Goal: Register for event/course

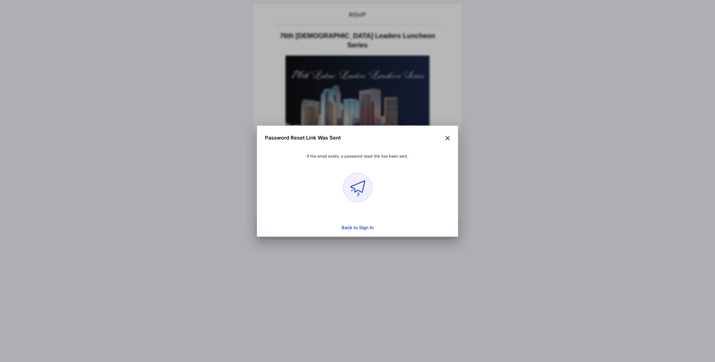
click at [361, 186] on rect at bounding box center [357, 187] width 29 height 29
click at [448, 138] on icon at bounding box center [447, 138] width 5 height 8
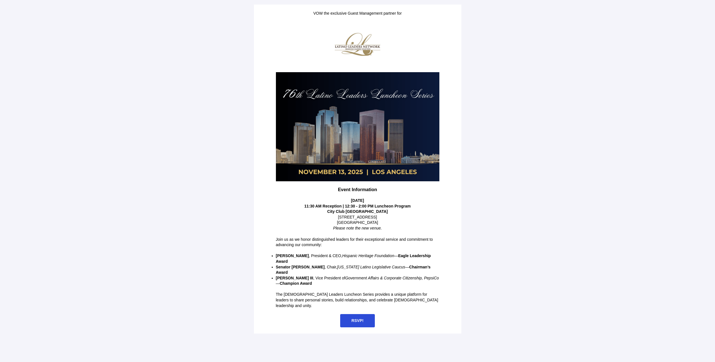
click at [356, 318] on span "RSVP!" at bounding box center [358, 320] width 12 height 5
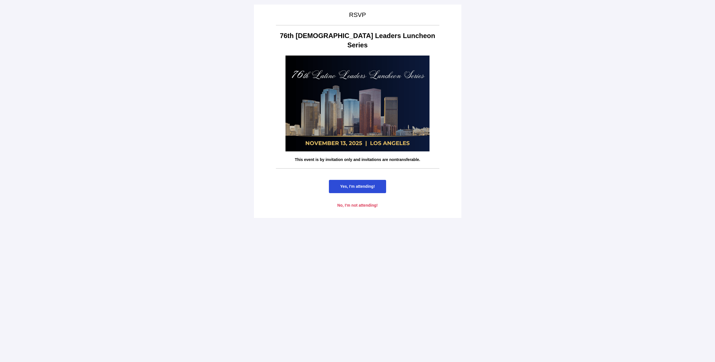
click at [355, 184] on span "Yes, I'm attending!" at bounding box center [357, 186] width 35 height 5
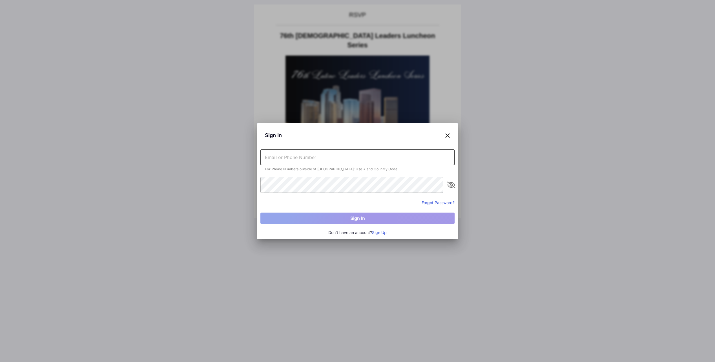
click at [331, 158] on input "text" at bounding box center [358, 157] width 194 height 16
type input "[PHONE_NUMBER]"
click at [429, 202] on button "Forgot Password?" at bounding box center [438, 203] width 33 height 6
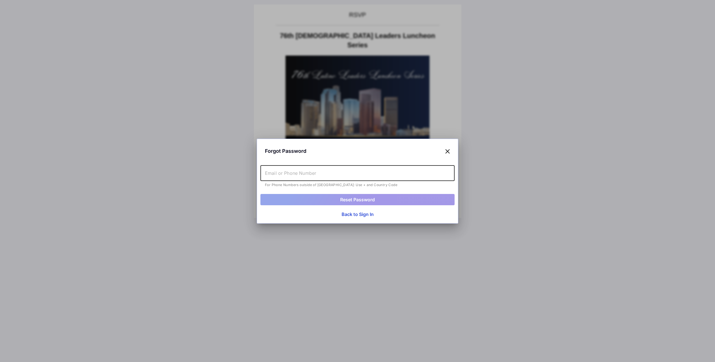
click at [272, 173] on input "text" at bounding box center [358, 173] width 194 height 16
type input "6263185991"
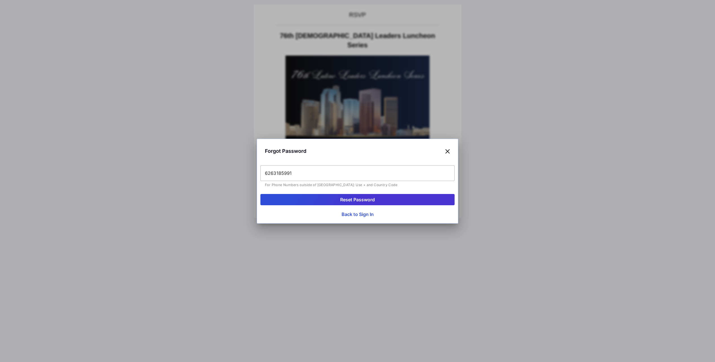
click at [350, 200] on button "Reset Password" at bounding box center [358, 199] width 194 height 11
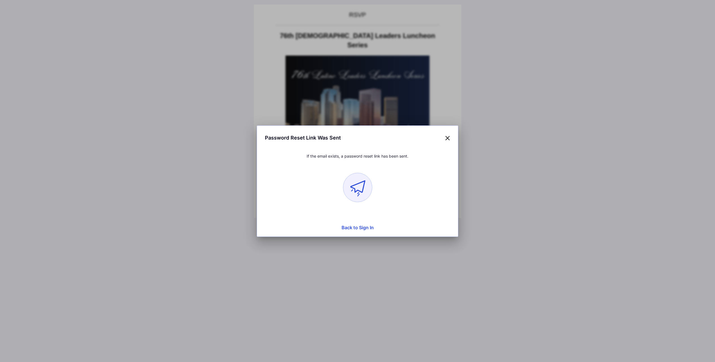
click at [358, 229] on button "Back to Sign In" at bounding box center [358, 227] width 194 height 11
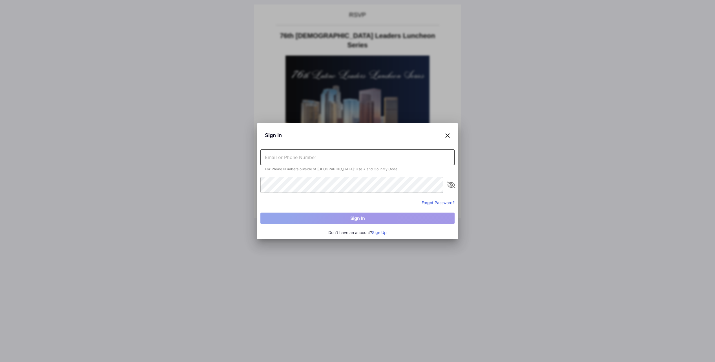
click at [294, 156] on input "text" at bounding box center [358, 157] width 194 height 16
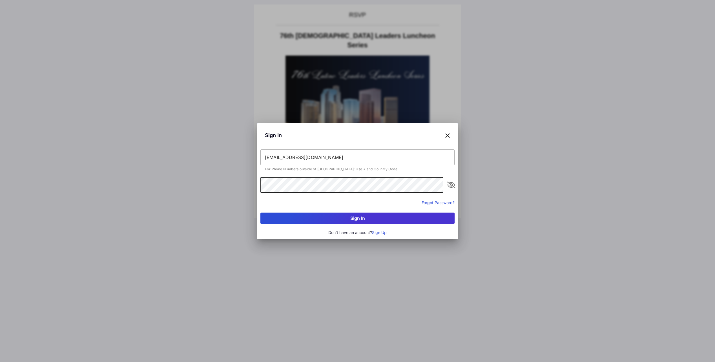
click at [261, 213] on button "Sign In" at bounding box center [358, 218] width 194 height 11
click at [307, 159] on input "uclago@aol.com" at bounding box center [358, 157] width 194 height 16
type input "u"
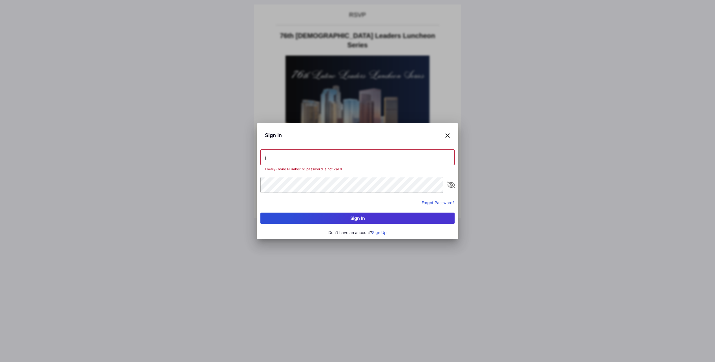
type input "joseph.avila@la28.org"
click at [261, 213] on button "Sign In" at bounding box center [358, 218] width 194 height 11
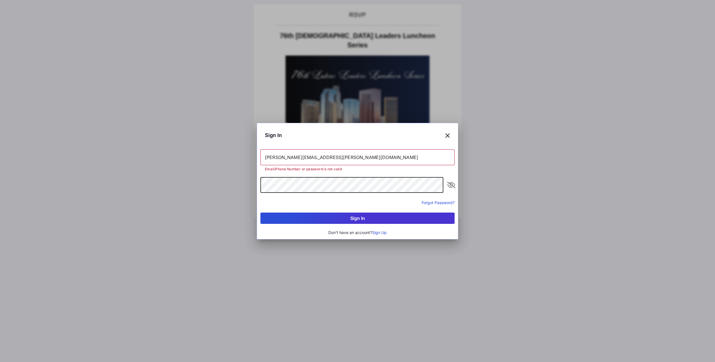
click at [261, 213] on button "Sign In" at bounding box center [358, 218] width 194 height 11
click at [432, 204] on button "Forgot Password?" at bounding box center [438, 203] width 33 height 6
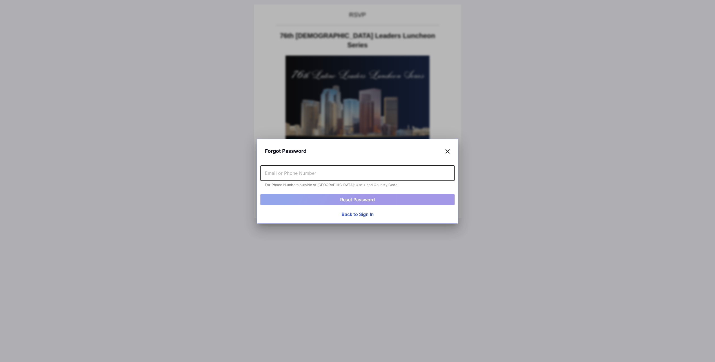
click at [341, 174] on input "text" at bounding box center [358, 173] width 194 height 16
click at [300, 176] on input "text" at bounding box center [358, 173] width 194 height 16
type input "JavilaActus@gmail.com"
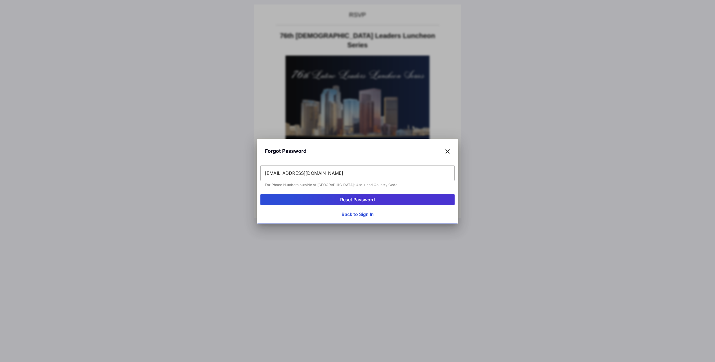
click at [359, 199] on button "Reset Password" at bounding box center [358, 199] width 194 height 11
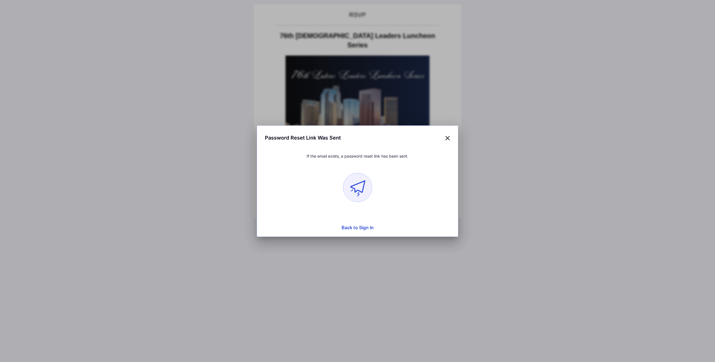
click at [447, 137] on icon at bounding box center [447, 138] width 5 height 8
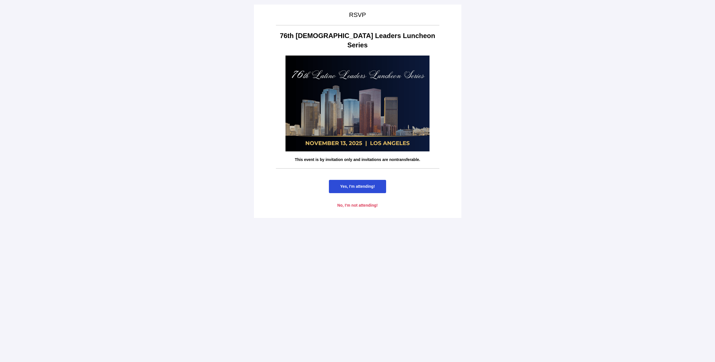
click at [359, 184] on span "Yes, I'm attending!" at bounding box center [357, 186] width 35 height 5
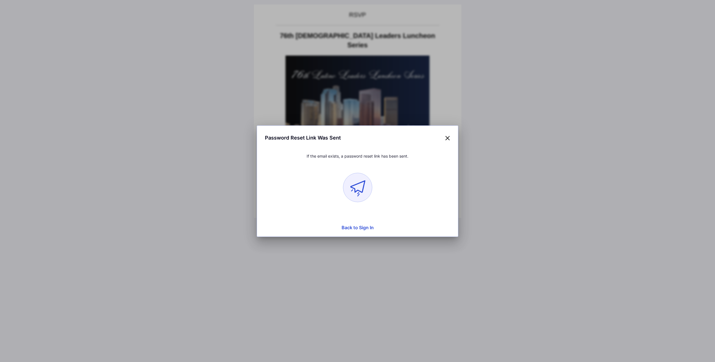
click at [445, 139] on icon at bounding box center [447, 138] width 5 height 8
